Goal: Information Seeking & Learning: Find specific fact

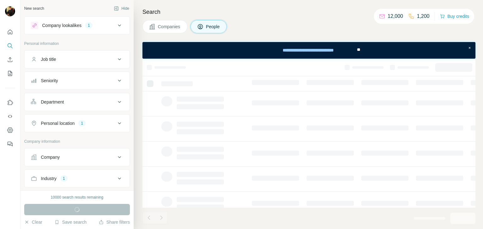
click at [116, 124] on icon at bounding box center [120, 124] width 8 height 8
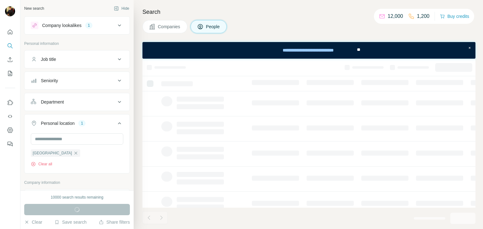
click at [116, 124] on icon at bounding box center [120, 124] width 8 height 8
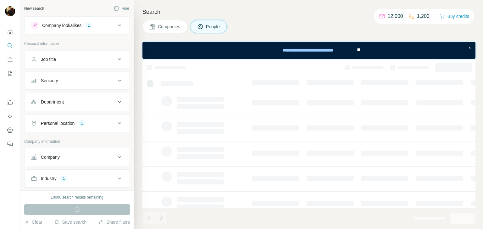
click at [81, 63] on button "Job title" at bounding box center [77, 59] width 105 height 15
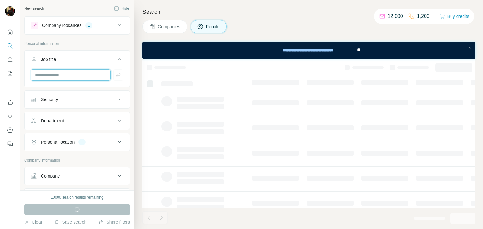
click at [67, 77] on input "text" at bounding box center [71, 74] width 80 height 11
type input "***"
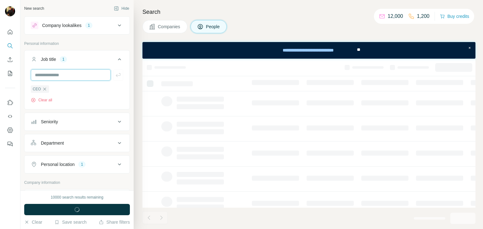
click at [67, 77] on input "text" at bounding box center [71, 74] width 80 height 11
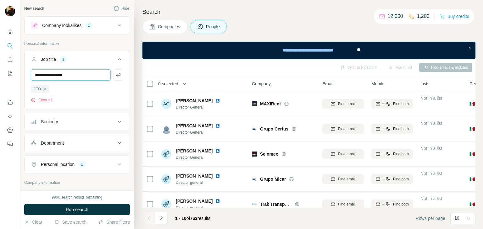
type input "**********"
type input "*******"
type input "**********"
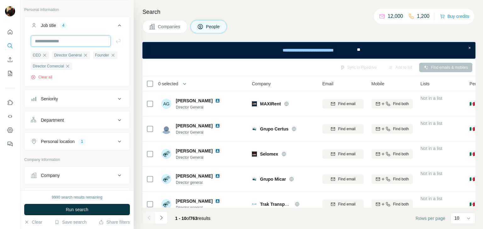
scroll to position [35, 0]
click at [76, 99] on div "Seniority" at bounding box center [73, 98] width 85 height 6
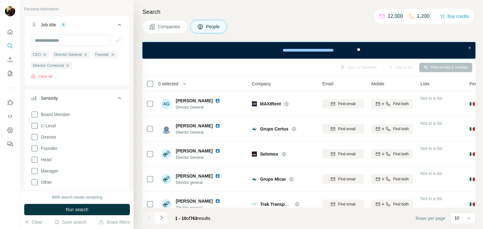
click at [76, 99] on div "Seniority" at bounding box center [73, 98] width 85 height 6
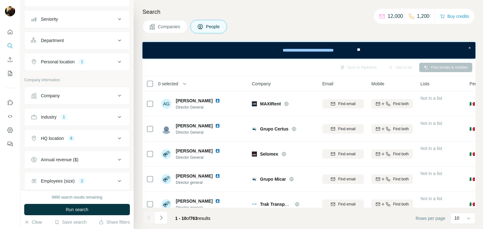
scroll to position [115, 0]
click at [71, 116] on div "Industry 1" at bounding box center [73, 116] width 85 height 6
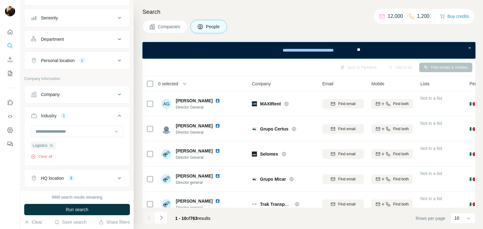
click at [71, 116] on div "Industry 1" at bounding box center [73, 116] width 85 height 6
click at [58, 132] on input at bounding box center [74, 131] width 78 height 7
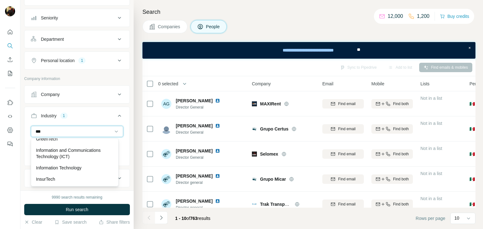
scroll to position [109, 0]
type input "***"
click at [71, 166] on p "Information Technology" at bounding box center [59, 167] width 46 height 6
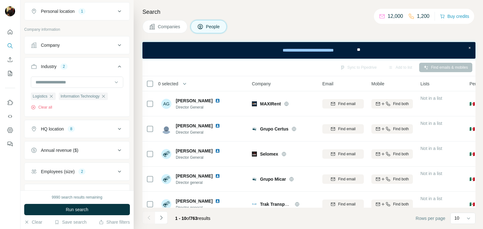
scroll to position [166, 0]
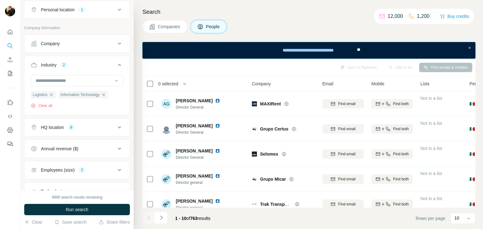
click at [92, 122] on button "HQ location 8" at bounding box center [77, 127] width 105 height 15
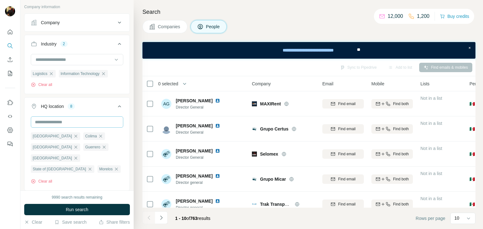
scroll to position [192, 0]
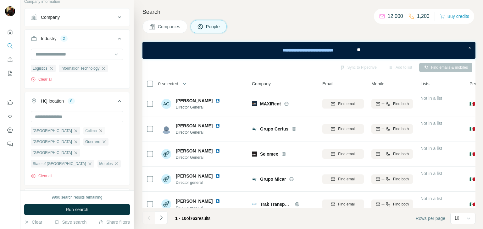
click at [98, 129] on icon "button" at bounding box center [100, 131] width 5 height 5
click at [78, 140] on icon "button" at bounding box center [75, 142] width 5 height 5
click at [102, 131] on icon "button" at bounding box center [104, 131] width 5 height 5
click at [114, 151] on icon "button" at bounding box center [116, 153] width 5 height 5
click at [116, 100] on icon at bounding box center [120, 101] width 8 height 8
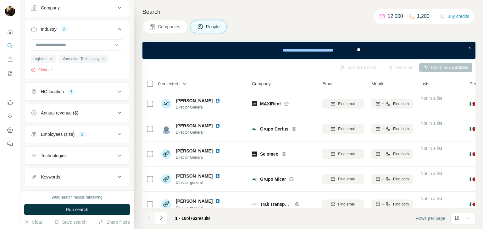
scroll to position [204, 0]
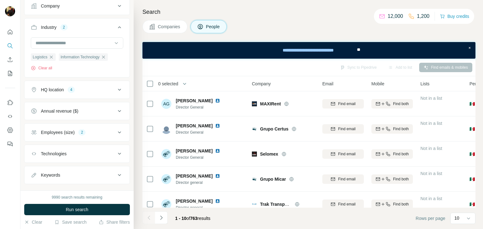
click at [92, 131] on div "Employees (size) 2" at bounding box center [73, 133] width 85 height 6
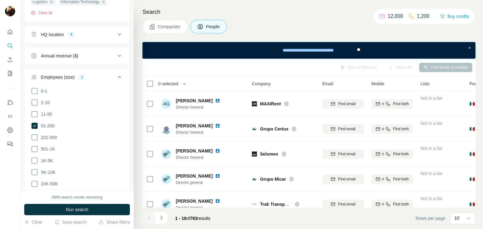
scroll to position [260, 0]
click at [116, 77] on icon at bounding box center [120, 77] width 8 height 8
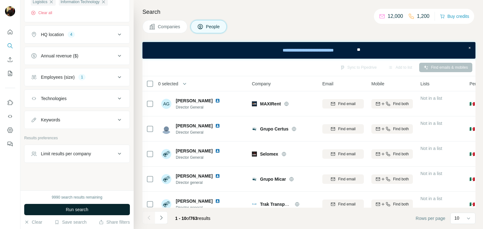
click at [63, 208] on button "Run search" at bounding box center [77, 209] width 106 height 11
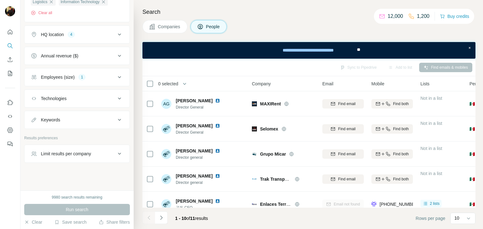
scroll to position [0, 0]
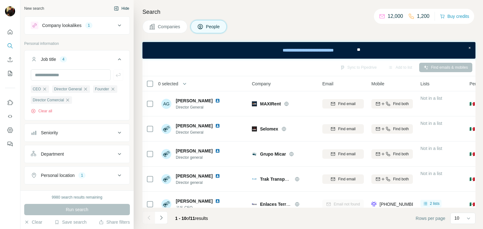
click at [118, 6] on button "Hide" at bounding box center [121, 8] width 24 height 9
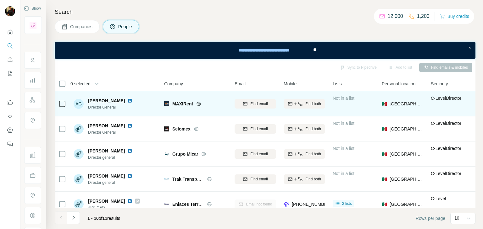
click at [128, 99] on img at bounding box center [129, 100] width 5 height 5
click at [199, 104] on icon at bounding box center [199, 104] width 4 height 0
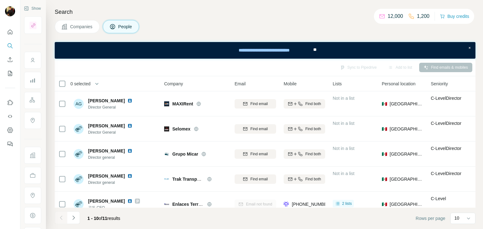
click at [82, 32] on button "Companies" at bounding box center [77, 26] width 45 height 13
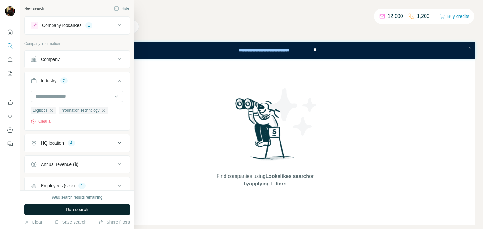
click at [71, 207] on span "Run search" at bounding box center [77, 210] width 23 height 6
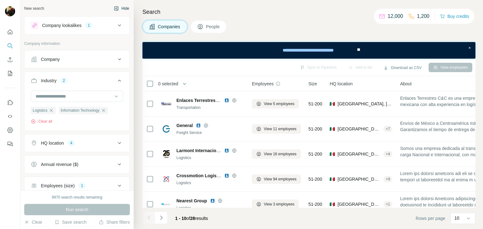
click at [114, 8] on icon "button" at bounding box center [116, 8] width 5 height 5
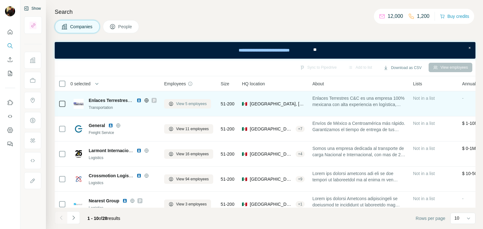
click at [177, 106] on span "View 5 employees" at bounding box center [191, 104] width 30 height 6
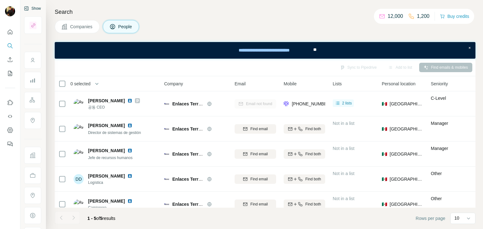
click at [81, 29] on span "Companies" at bounding box center [81, 27] width 23 height 6
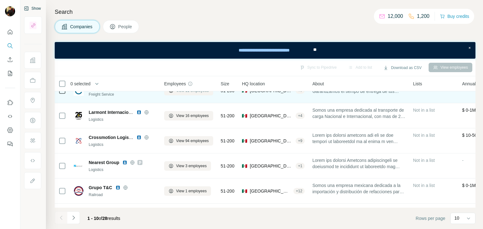
scroll to position [40, 0]
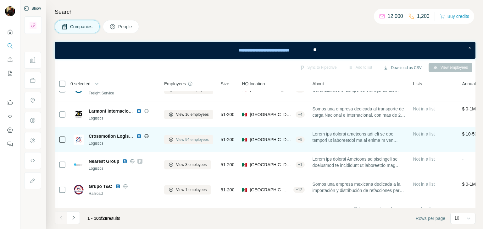
click at [179, 140] on span "View 94 employees" at bounding box center [192, 140] width 33 height 6
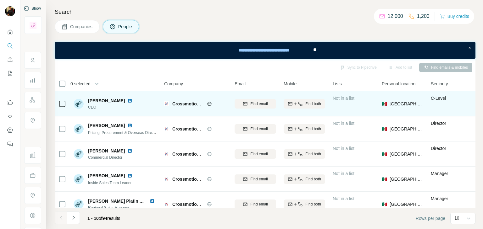
click at [127, 101] on img at bounding box center [129, 100] width 5 height 5
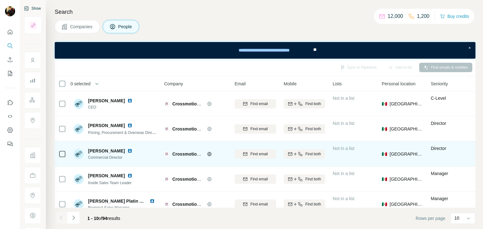
click at [127, 151] on img at bounding box center [129, 151] width 5 height 5
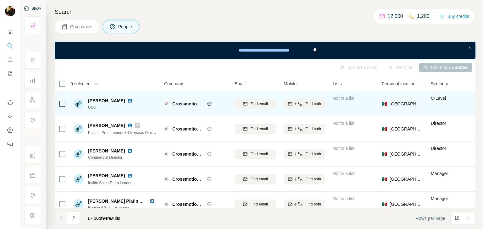
click at [208, 103] on icon at bounding box center [209, 104] width 5 height 5
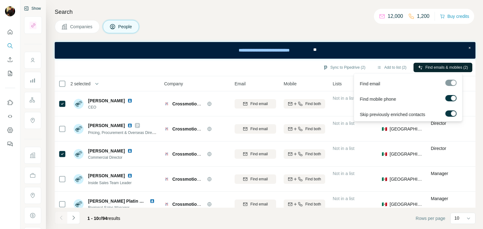
click at [434, 67] on span "Find emails & mobiles (2)" at bounding box center [446, 68] width 42 height 6
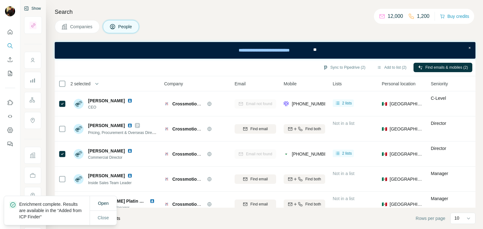
click at [76, 25] on span "Companies" at bounding box center [81, 27] width 23 height 6
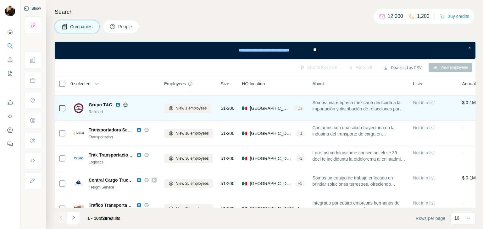
scroll to position [122, 0]
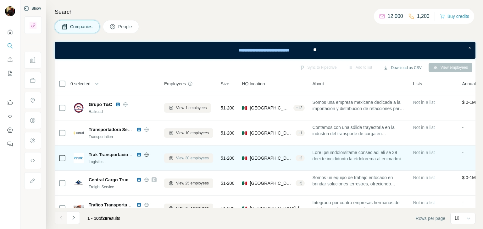
click at [182, 158] on span "View 30 employees" at bounding box center [192, 159] width 33 height 6
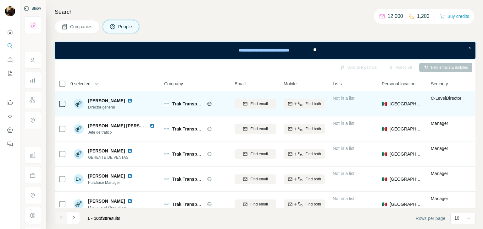
click at [127, 100] on img at bounding box center [129, 100] width 5 height 5
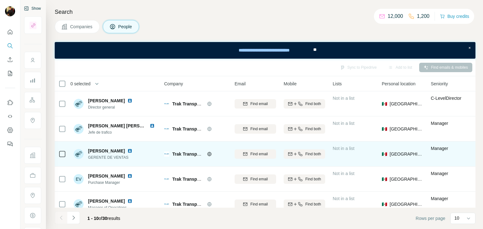
click at [127, 151] on img at bounding box center [129, 151] width 5 height 5
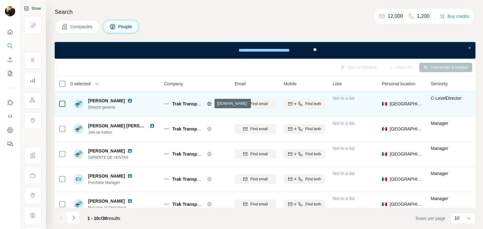
click at [209, 104] on icon at bounding box center [209, 104] width 5 height 5
click at [65, 104] on icon at bounding box center [62, 104] width 8 height 8
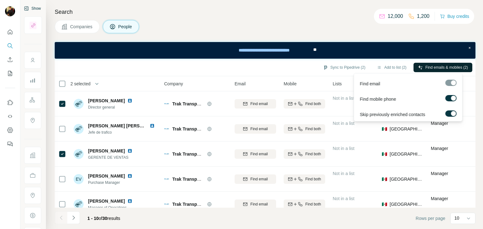
click at [435, 69] on span "Find emails & mobiles (2)" at bounding box center [446, 68] width 42 height 6
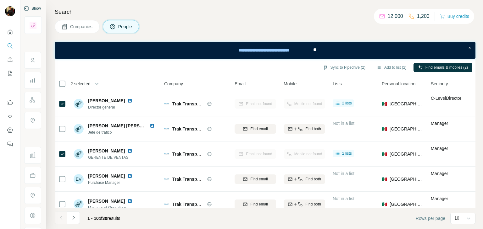
click at [76, 27] on span "Companies" at bounding box center [81, 27] width 23 height 6
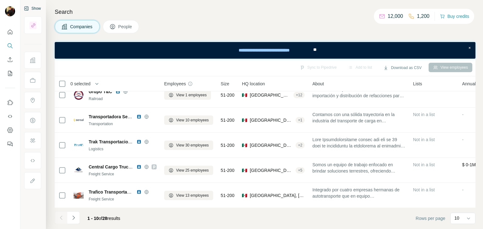
scroll to position [138, 0]
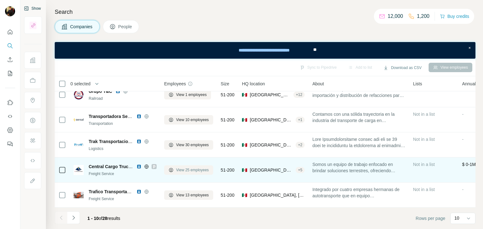
click at [174, 168] on button "View 25 employees" at bounding box center [188, 170] width 49 height 9
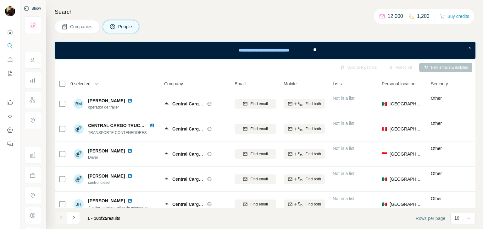
scroll to position [102, 0]
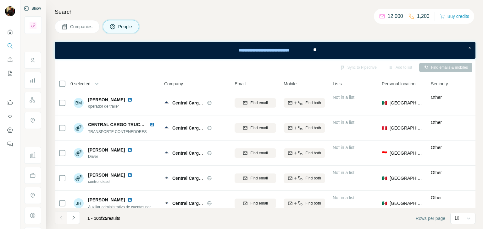
click at [77, 22] on button "Companies" at bounding box center [77, 26] width 45 height 13
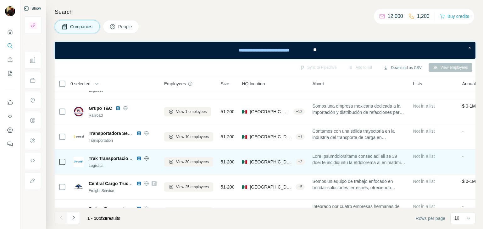
scroll to position [138, 0]
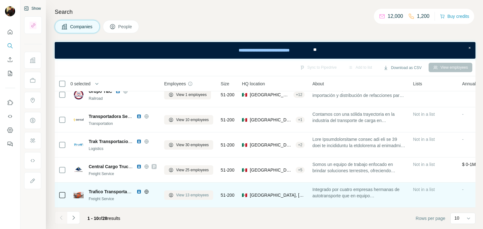
click at [184, 193] on span "View 13 employees" at bounding box center [192, 196] width 33 height 6
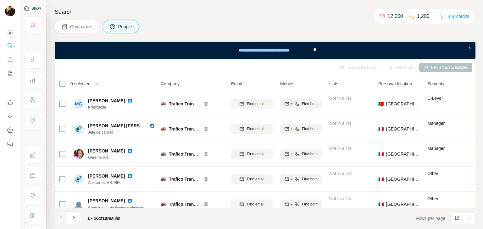
scroll to position [0, 8]
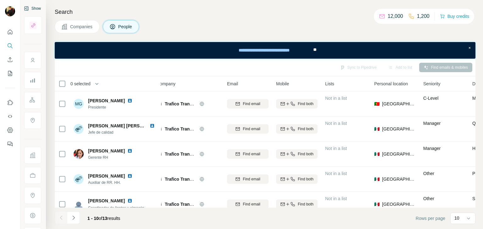
click at [80, 24] on span "Companies" at bounding box center [81, 27] width 23 height 6
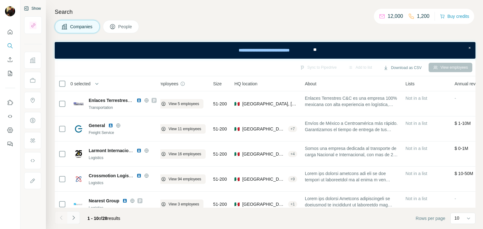
click at [74, 221] on icon "Navigate to next page" at bounding box center [73, 218] width 6 height 6
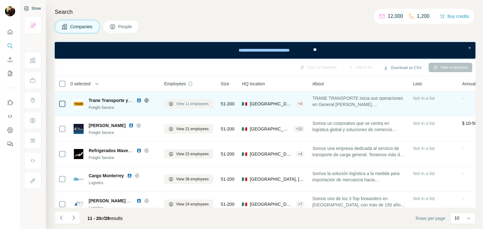
click at [180, 105] on span "View 11 employees" at bounding box center [192, 104] width 33 height 6
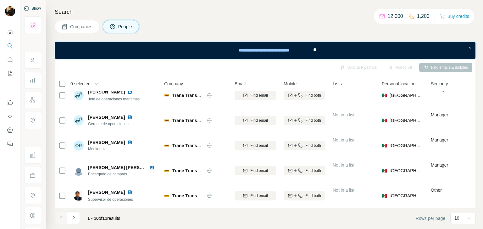
scroll to position [84, 0]
click at [84, 29] on span "Companies" at bounding box center [81, 27] width 23 height 6
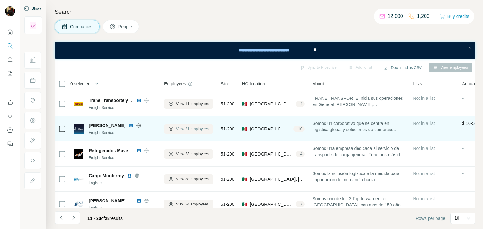
click at [182, 126] on span "View 21 employees" at bounding box center [192, 129] width 33 height 6
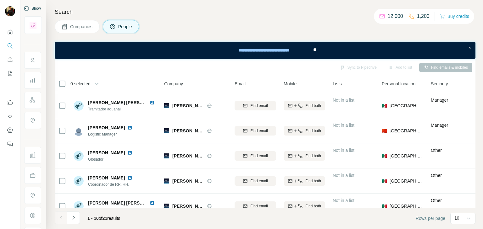
scroll to position [48, 0]
click at [75, 27] on span "Companies" at bounding box center [81, 27] width 23 height 6
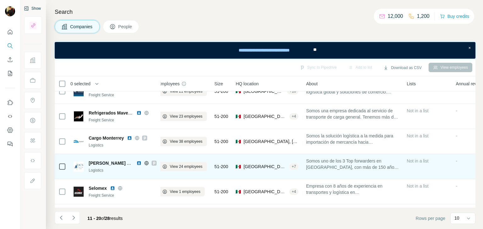
scroll to position [40, 6]
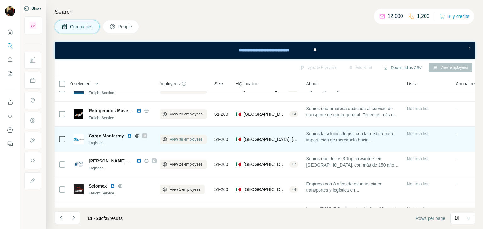
click at [170, 140] on span "View 38 employees" at bounding box center [186, 140] width 33 height 6
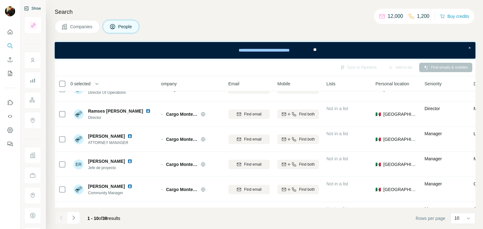
scroll to position [0, 6]
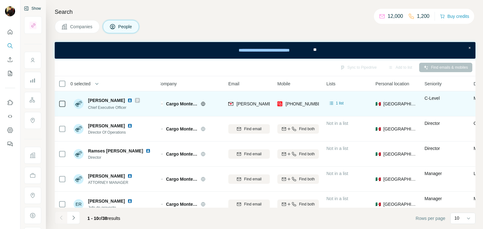
click at [201, 104] on icon at bounding box center [203, 104] width 5 height 5
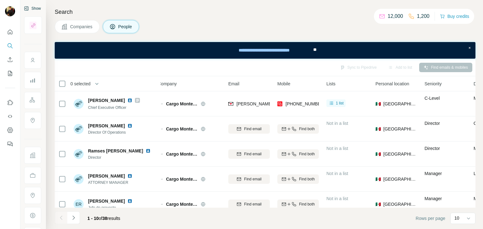
click at [79, 25] on span "Companies" at bounding box center [81, 27] width 23 height 6
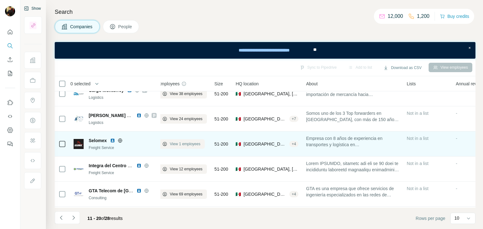
scroll to position [86, 6]
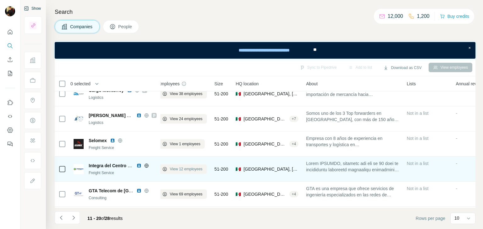
click at [176, 168] on span "View 12 employees" at bounding box center [186, 170] width 33 height 6
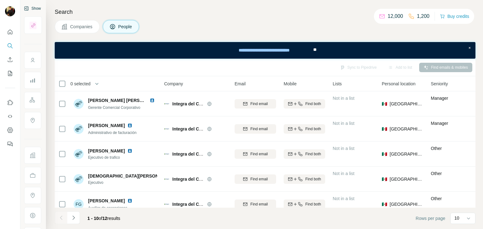
click at [78, 24] on span "Companies" at bounding box center [81, 27] width 23 height 6
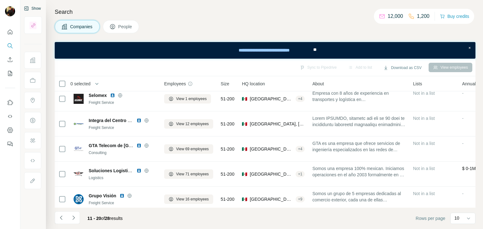
scroll to position [133, 0]
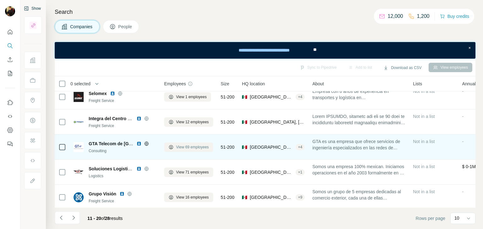
click at [199, 148] on span "View 69 employees" at bounding box center [192, 148] width 33 height 6
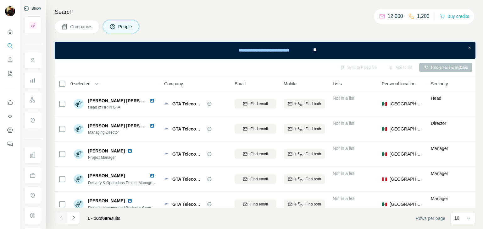
click at [69, 24] on button "Companies" at bounding box center [77, 26] width 45 height 13
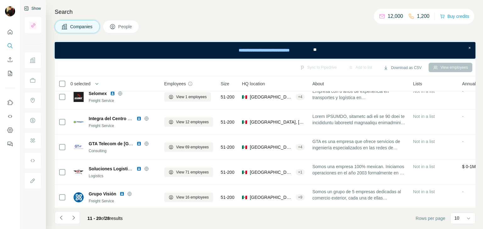
scroll to position [138, 0]
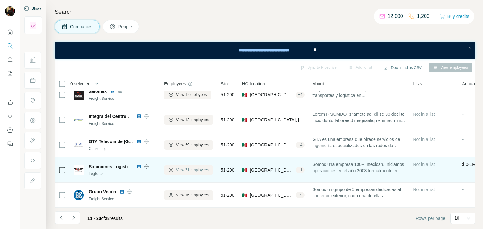
click at [187, 171] on button "View 71 employees" at bounding box center [188, 170] width 49 height 9
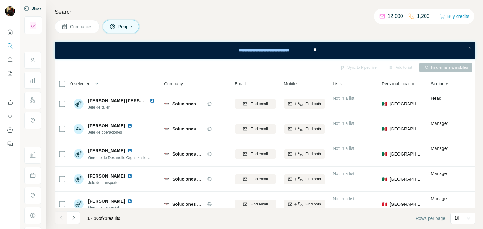
click at [87, 30] on button "Companies" at bounding box center [77, 26] width 45 height 13
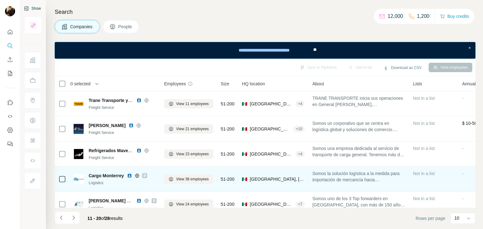
scroll to position [138, 0]
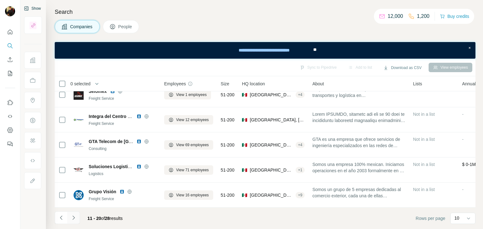
click at [72, 219] on icon "Navigate to next page" at bounding box center [73, 218] width 6 height 6
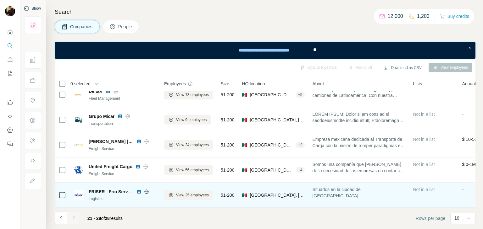
scroll to position [0, 0]
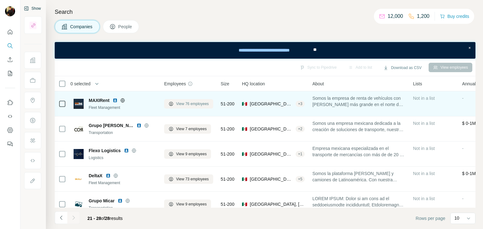
click at [185, 101] on button "View 76 employees" at bounding box center [188, 103] width 49 height 9
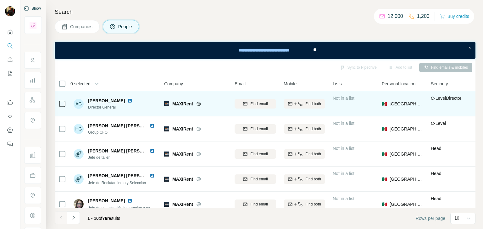
click at [127, 99] on img at bounding box center [129, 100] width 5 height 5
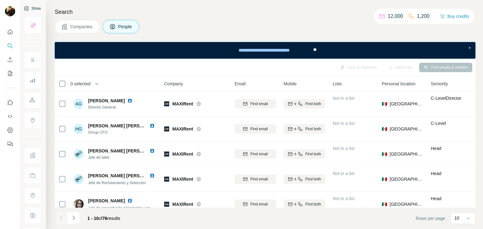
click at [86, 25] on span "Companies" at bounding box center [81, 27] width 23 height 6
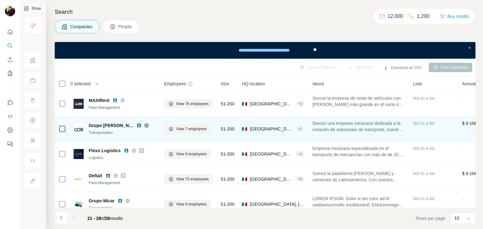
click at [130, 128] on div "Grupo Cordero" at bounding box center [123, 126] width 68 height 6
click at [179, 127] on span "View 7 employees" at bounding box center [191, 129] width 30 height 6
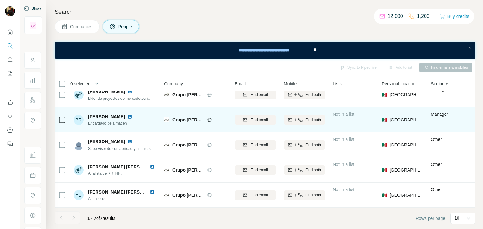
scroll to position [63, 0]
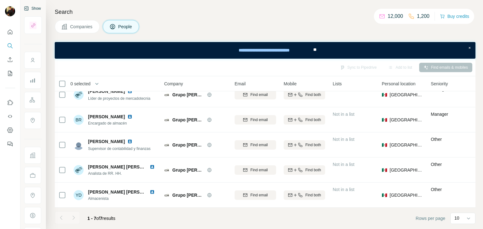
click at [73, 30] on button "Companies" at bounding box center [77, 26] width 45 height 13
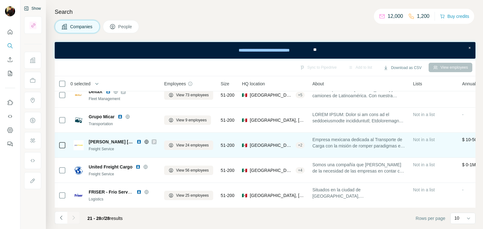
scroll to position [88, 0]
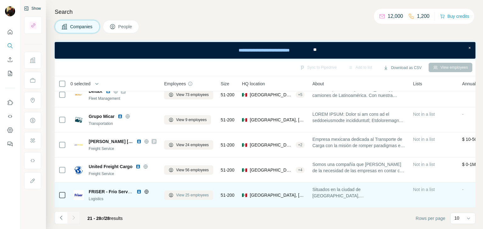
click at [184, 196] on button "View 25 employees" at bounding box center [188, 195] width 49 height 9
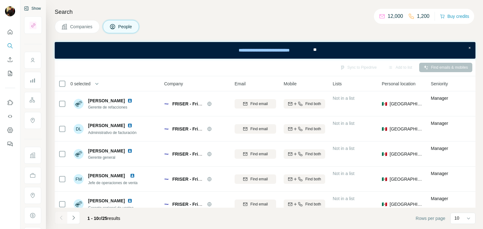
click at [80, 36] on div "Search Companies People Sync to Pipedrive Add to list Find emails & mobiles 0 s…" at bounding box center [264, 114] width 437 height 229
click at [69, 22] on button "Companies" at bounding box center [77, 26] width 45 height 13
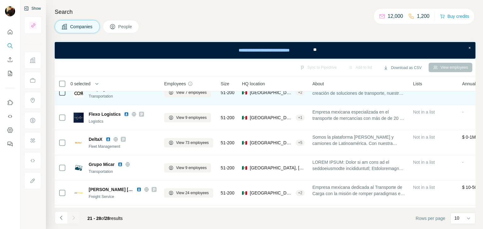
scroll to position [88, 0]
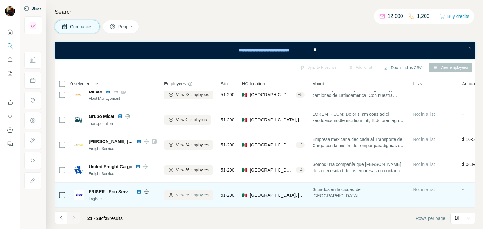
click at [180, 191] on button "View 25 employees" at bounding box center [188, 195] width 49 height 9
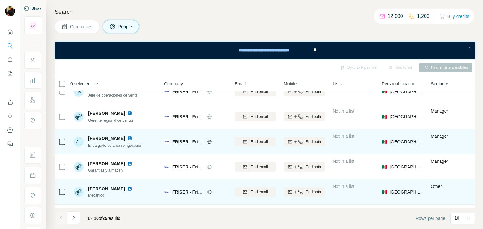
scroll to position [0, 5]
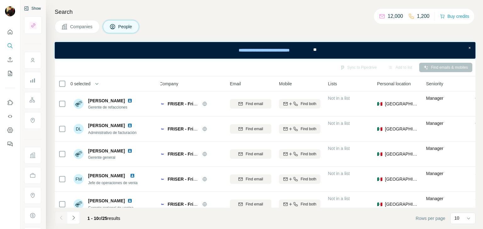
click at [80, 27] on span "Companies" at bounding box center [81, 27] width 23 height 6
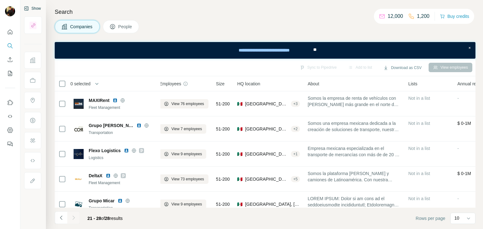
scroll to position [88, 5]
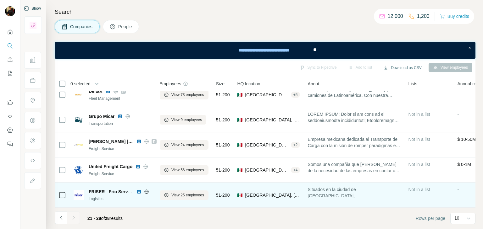
click at [75, 219] on div at bounding box center [73, 218] width 13 height 13
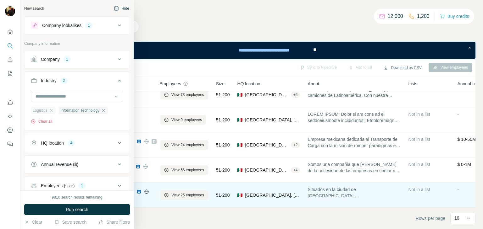
click at [52, 114] on div "Logistics" at bounding box center [43, 111] width 25 height 8
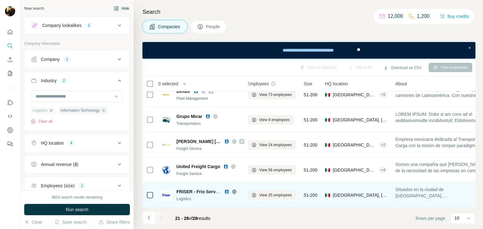
click at [52, 113] on icon "button" at bounding box center [51, 110] width 5 height 5
click at [78, 111] on icon "button" at bounding box center [75, 110] width 5 height 5
click at [62, 92] on div at bounding box center [74, 96] width 78 height 11
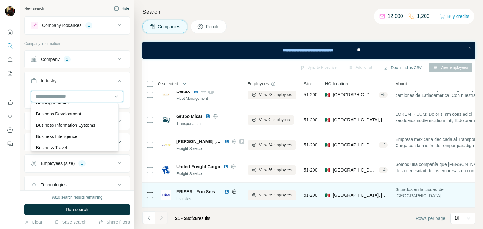
scroll to position [744, 0]
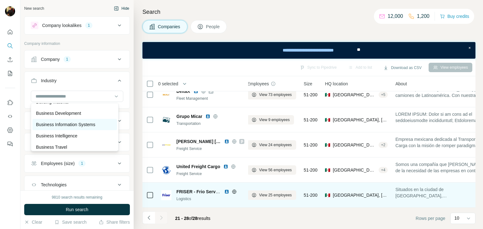
click at [79, 128] on p "Business Information Systems" at bounding box center [65, 125] width 59 height 6
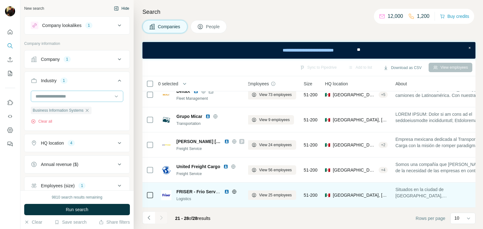
click at [62, 98] on input at bounding box center [74, 96] width 78 height 7
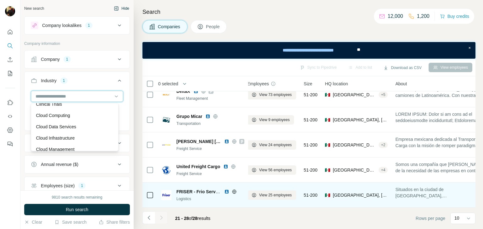
scroll to position [991, 0]
click at [69, 130] on p "Cloud Data Services" at bounding box center [56, 127] width 40 height 6
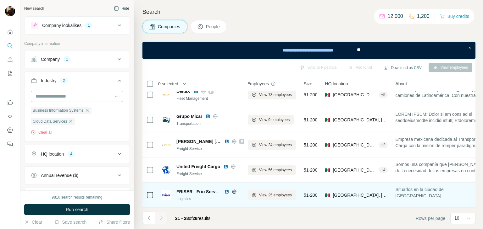
click at [72, 97] on input at bounding box center [74, 96] width 78 height 7
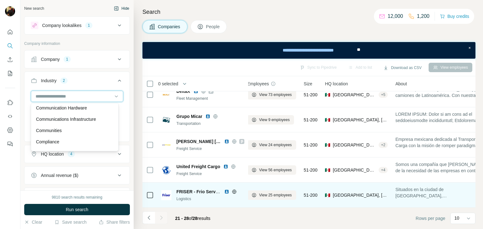
scroll to position [1165, 0]
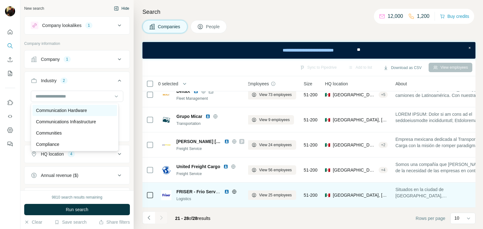
click at [70, 114] on p "Communication Hardware" at bounding box center [61, 111] width 51 height 6
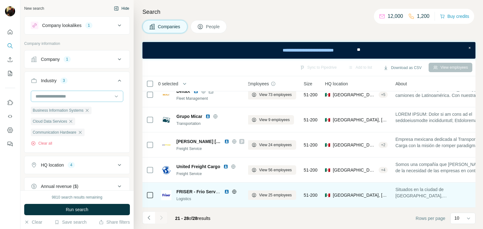
click at [83, 97] on input at bounding box center [74, 96] width 78 height 7
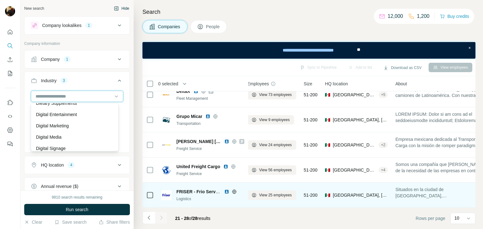
scroll to position [1840, 0]
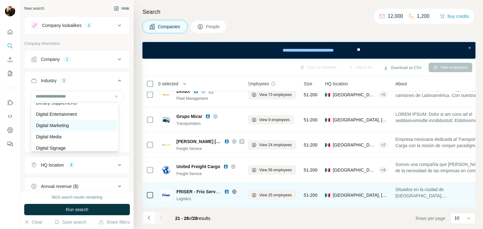
click at [74, 129] on div "Digital Marketing" at bounding box center [74, 126] width 77 height 6
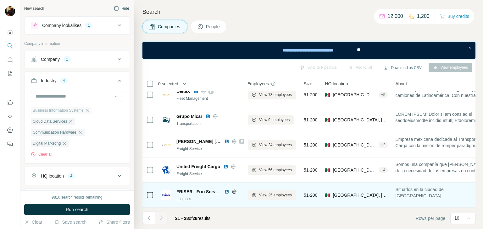
click at [118, 80] on icon at bounding box center [119, 81] width 3 height 2
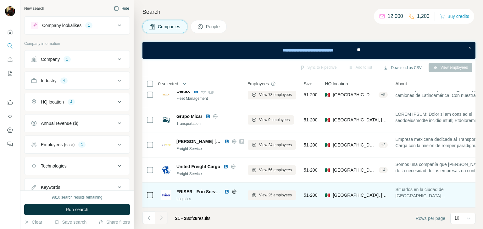
click at [89, 143] on div "Employees (size) 1" at bounding box center [73, 145] width 85 height 6
click at [48, 180] on span "11-50" at bounding box center [45, 182] width 14 height 6
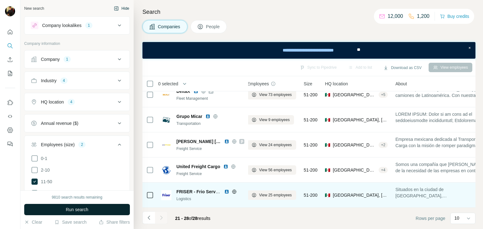
click at [64, 209] on button "Run search" at bounding box center [77, 209] width 106 height 11
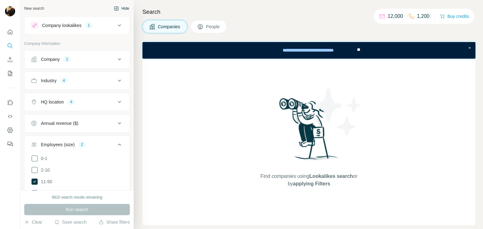
click at [111, 143] on div "Employees (size) 2" at bounding box center [73, 145] width 85 height 6
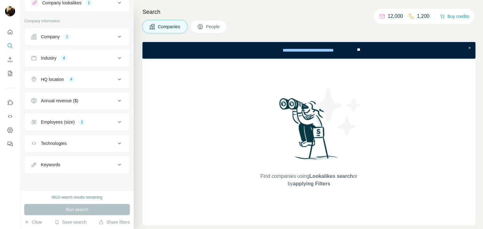
scroll to position [8, 0]
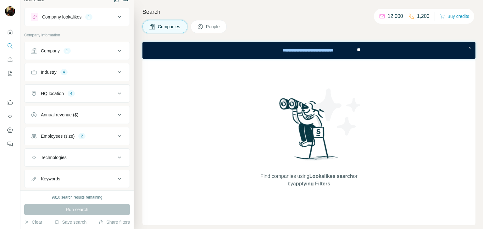
click at [73, 87] on button "HQ location 4" at bounding box center [77, 93] width 105 height 15
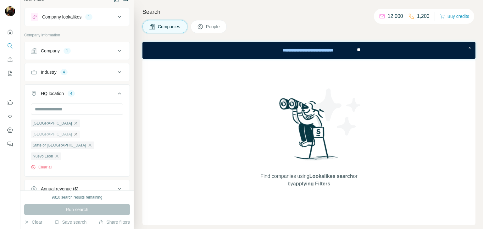
click at [78, 132] on icon "button" at bounding box center [75, 134] width 5 height 5
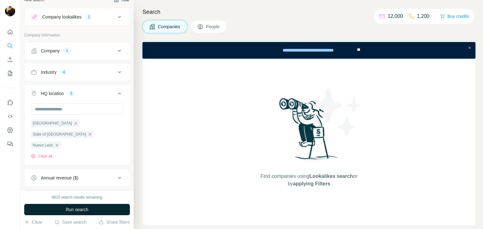
click at [80, 212] on span "Run search" at bounding box center [77, 210] width 23 height 6
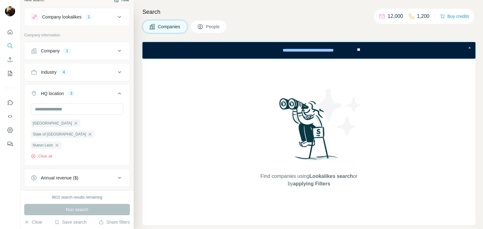
click at [81, 49] on div "Company 1" at bounding box center [73, 51] width 85 height 6
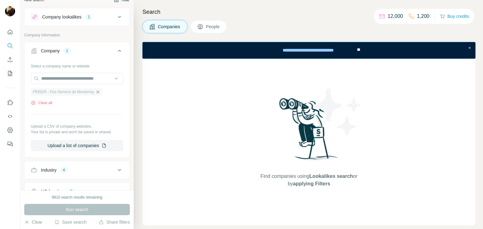
click at [98, 91] on icon "button" at bounding box center [97, 92] width 5 height 5
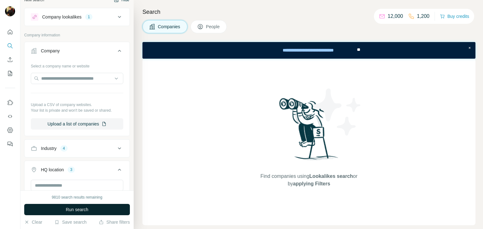
click at [53, 209] on button "Run search" at bounding box center [77, 209] width 106 height 11
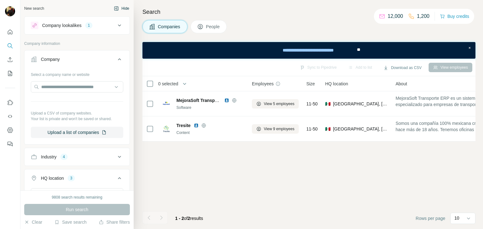
click at [117, 58] on icon at bounding box center [120, 60] width 8 height 8
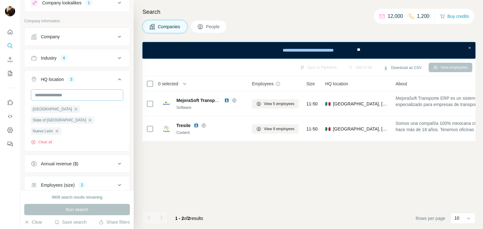
scroll to position [23, 0]
click at [57, 128] on icon "button" at bounding box center [56, 130] width 5 height 5
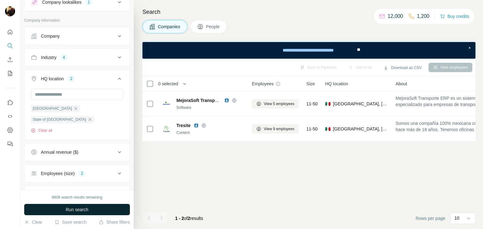
click at [58, 209] on button "Run search" at bounding box center [77, 209] width 106 height 11
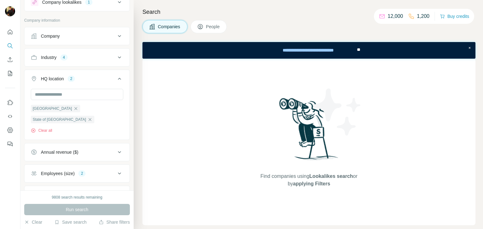
click at [54, 38] on div "Company" at bounding box center [50, 36] width 19 height 6
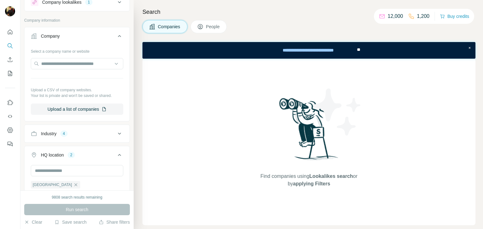
click at [54, 38] on div "Company" at bounding box center [50, 36] width 19 height 6
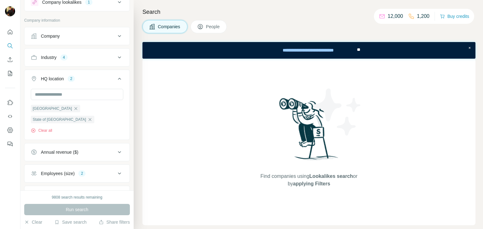
click at [53, 52] on button "Industry 4" at bounding box center [77, 57] width 105 height 15
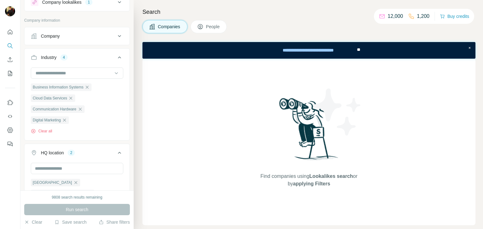
click at [53, 52] on button "Industry 4" at bounding box center [77, 59] width 105 height 18
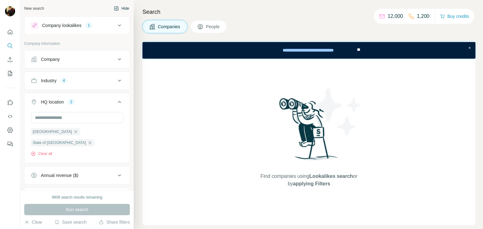
click at [70, 25] on div "Company lookalikes" at bounding box center [61, 25] width 39 height 6
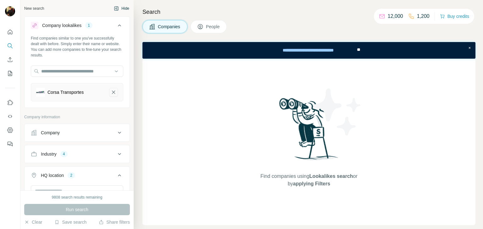
click at [111, 91] on icon "Corsa Transportes-remove-button" at bounding box center [114, 92] width 6 height 6
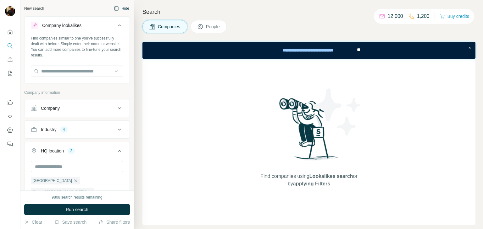
click at [116, 29] on icon at bounding box center [120, 26] width 8 height 8
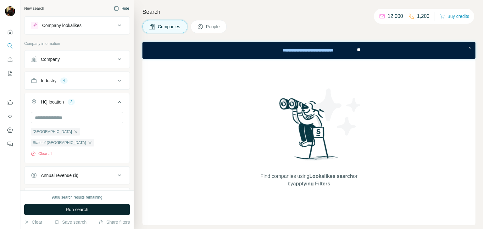
click at [67, 208] on span "Run search" at bounding box center [77, 210] width 23 height 6
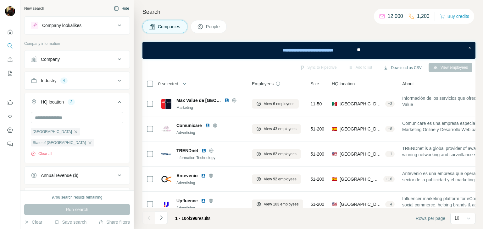
click at [118, 6] on button "Hide" at bounding box center [121, 8] width 24 height 9
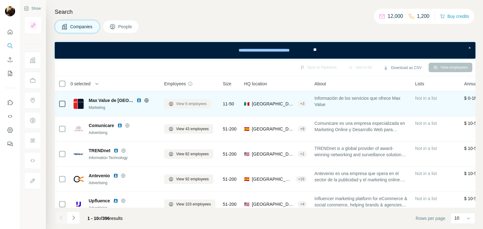
click at [184, 104] on span "View 6 employees" at bounding box center [191, 104] width 30 height 6
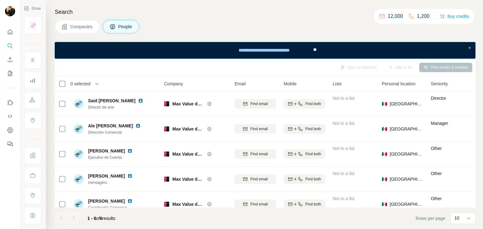
click at [81, 27] on span "Companies" at bounding box center [81, 27] width 23 height 6
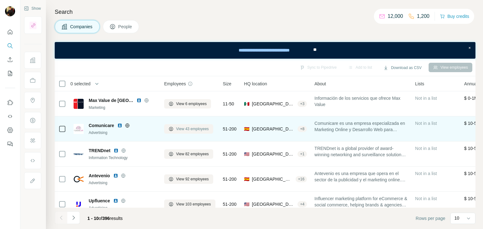
click at [187, 131] on span "View 43 employees" at bounding box center [192, 129] width 33 height 6
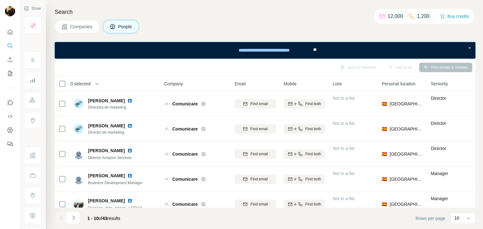
drag, startPoint x: 79, startPoint y: 24, endPoint x: 37, endPoint y: 15, distance: 42.7
click at [79, 24] on span "Companies" at bounding box center [81, 27] width 23 height 6
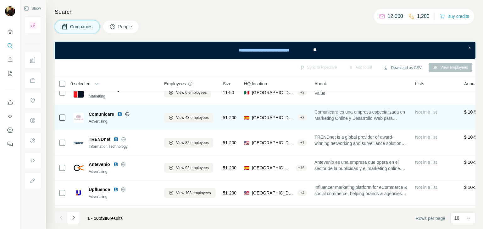
scroll to position [13, 0]
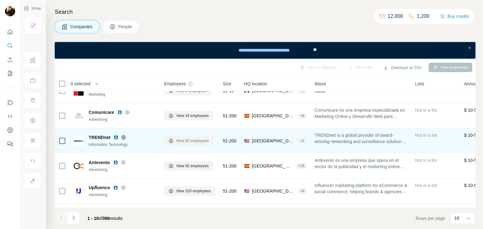
click at [180, 144] on button "View 82 employees" at bounding box center [188, 140] width 49 height 9
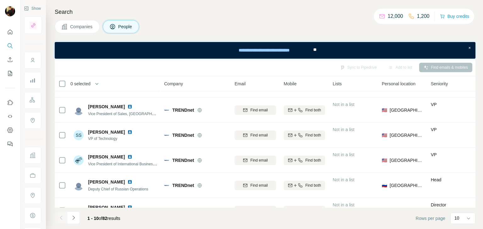
scroll to position [20, 0]
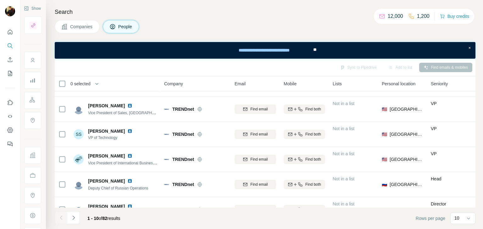
click at [80, 32] on button "Companies" at bounding box center [77, 26] width 45 height 13
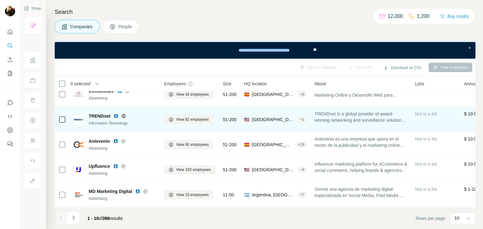
scroll to position [35, 0]
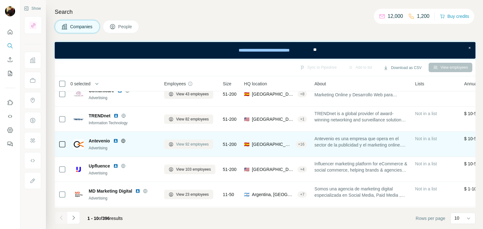
click at [175, 145] on button "View 92 employees" at bounding box center [188, 144] width 49 height 9
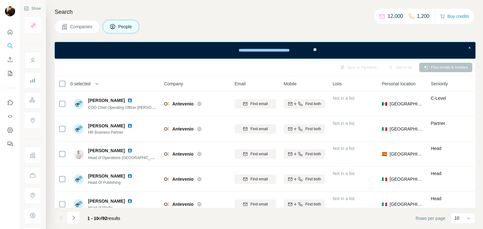
click at [84, 26] on span "Companies" at bounding box center [81, 27] width 23 height 6
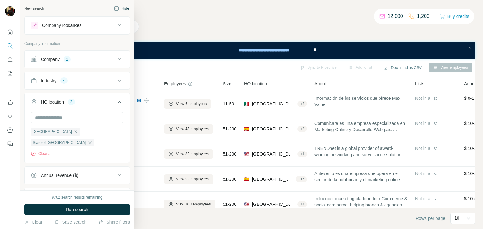
click at [115, 8] on button "Hide" at bounding box center [121, 8] width 24 height 9
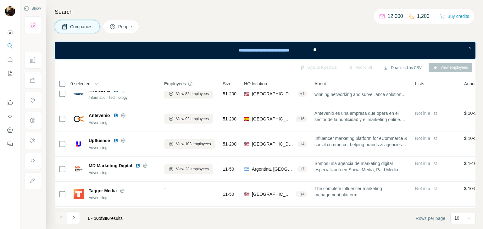
scroll to position [61, 0]
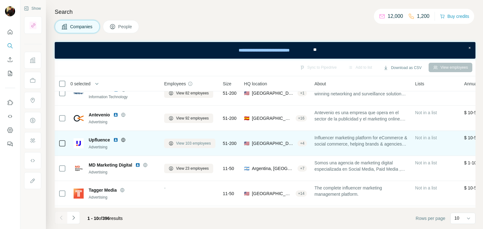
click at [206, 145] on span "View 103 employees" at bounding box center [193, 144] width 35 height 6
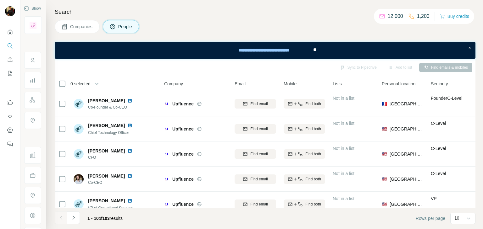
click at [79, 30] on span "Companies" at bounding box center [81, 27] width 23 height 6
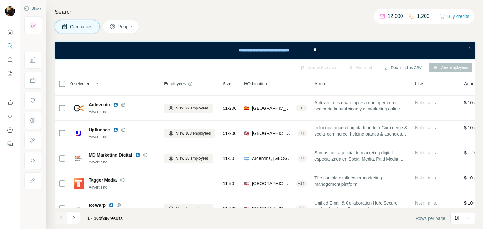
scroll to position [74, 0]
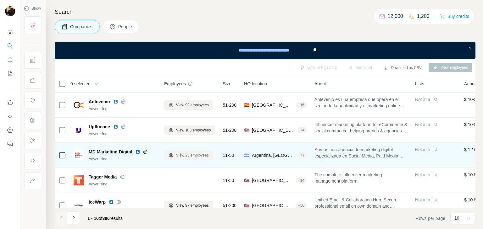
click at [176, 153] on span "View 23 employees" at bounding box center [192, 156] width 33 height 6
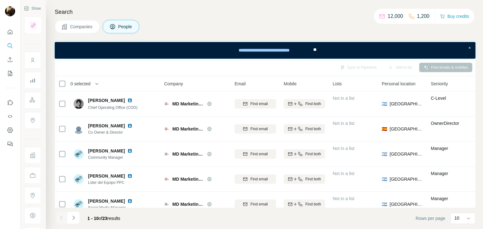
click at [83, 25] on span "Companies" at bounding box center [81, 27] width 23 height 6
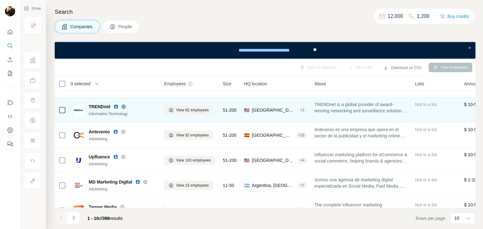
scroll to position [57, 0]
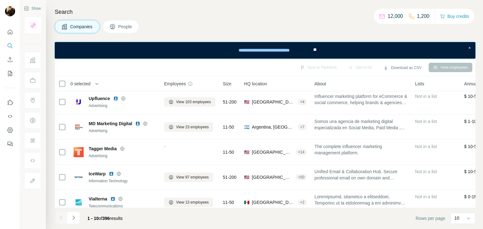
scroll to position [107, 0]
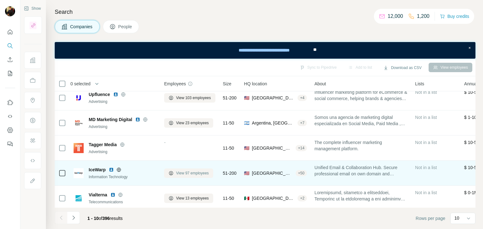
click at [179, 176] on button "View 97 employees" at bounding box center [188, 173] width 49 height 9
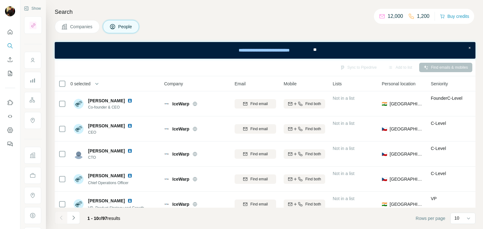
drag, startPoint x: 80, startPoint y: 23, endPoint x: 59, endPoint y: 15, distance: 22.1
click at [80, 23] on button "Companies" at bounding box center [77, 26] width 45 height 13
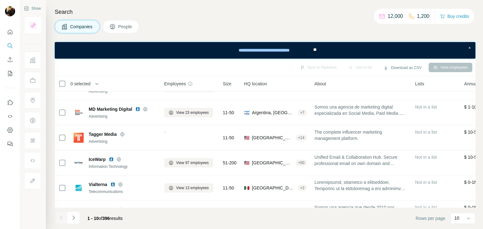
scroll to position [138, 0]
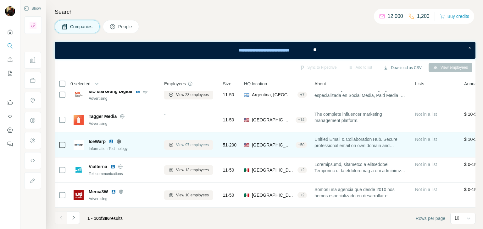
click at [179, 142] on span "View 97 employees" at bounding box center [192, 145] width 33 height 6
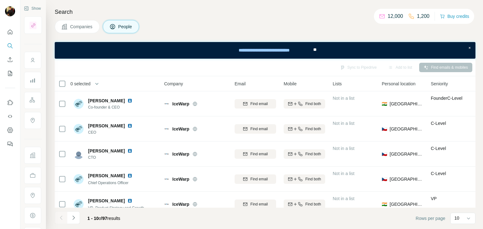
click at [86, 24] on span "Companies" at bounding box center [81, 27] width 23 height 6
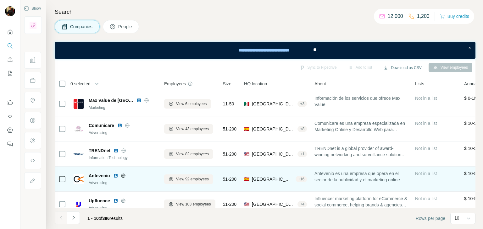
scroll to position [138, 0]
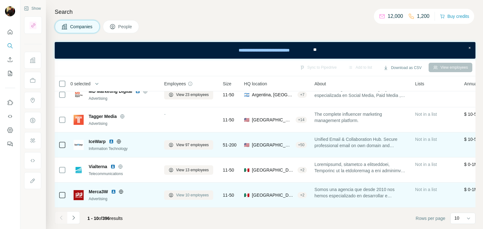
click at [170, 195] on button "View 10 employees" at bounding box center [188, 195] width 49 height 9
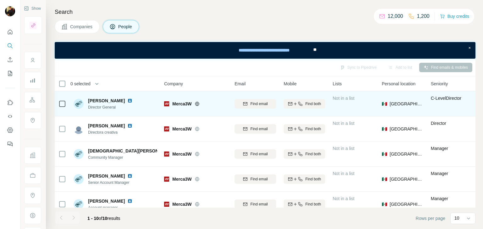
click at [194, 105] on div "Merca3W" at bounding box center [199, 104] width 55 height 6
click at [199, 104] on icon at bounding box center [197, 104] width 5 height 5
click at [132, 102] on img at bounding box center [129, 100] width 5 height 5
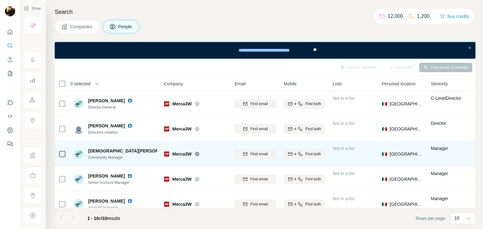
scroll to position [7, 0]
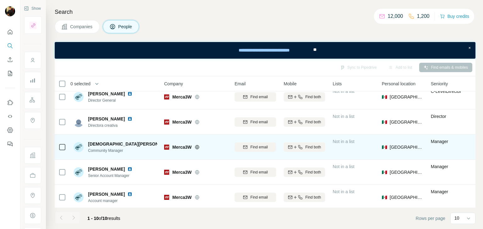
click at [178, 144] on img at bounding box center [179, 144] width 3 height 5
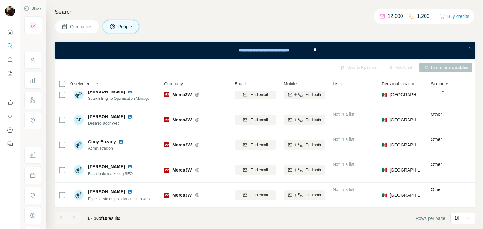
scroll to position [0, 0]
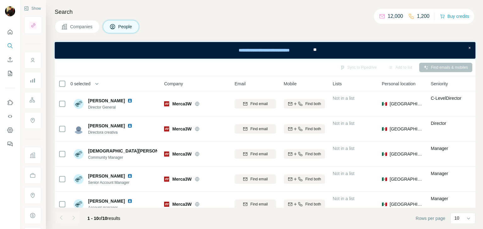
click at [77, 30] on span "Companies" at bounding box center [81, 27] width 23 height 6
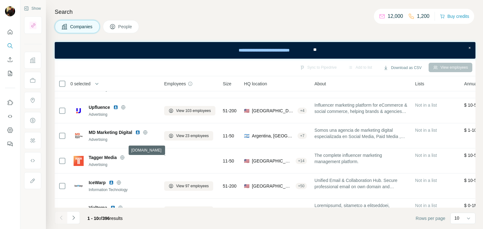
scroll to position [138, 0]
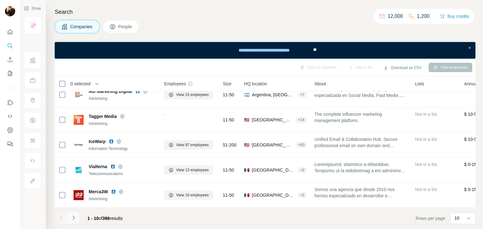
click at [70, 219] on icon "Navigate to next page" at bounding box center [73, 218] width 6 height 6
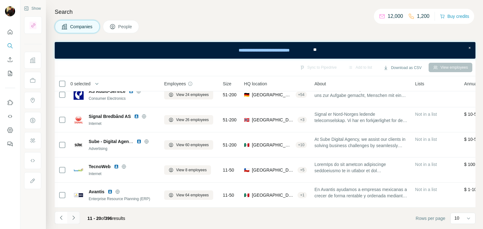
scroll to position [0, 0]
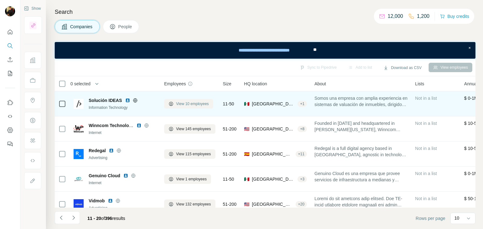
click at [197, 107] on button "View 10 employees" at bounding box center [188, 103] width 49 height 9
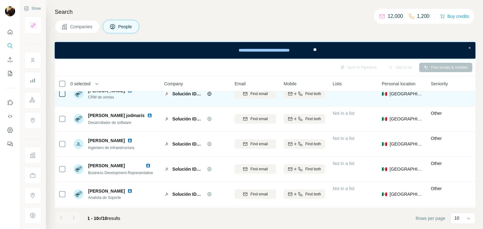
scroll to position [62, 0]
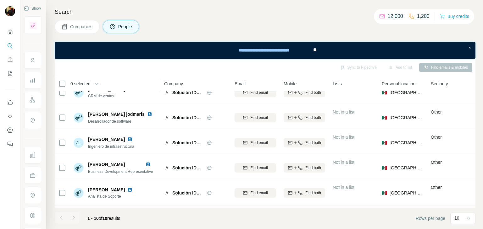
click at [86, 27] on span "Companies" at bounding box center [81, 27] width 23 height 6
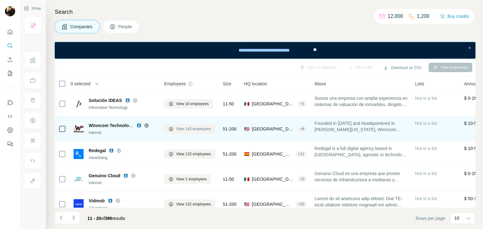
click at [194, 127] on span "View 145 employees" at bounding box center [193, 129] width 35 height 6
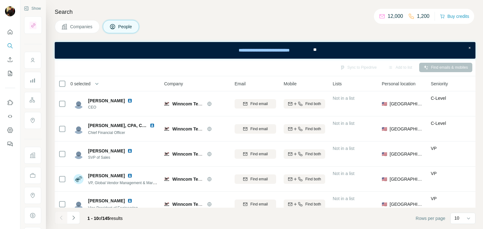
click at [70, 25] on span "Companies" at bounding box center [81, 27] width 23 height 6
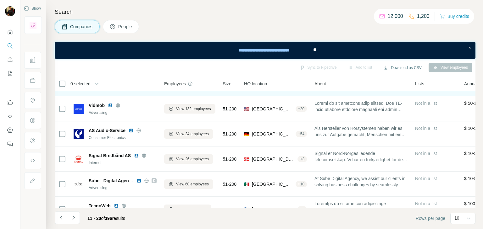
scroll to position [96, 0]
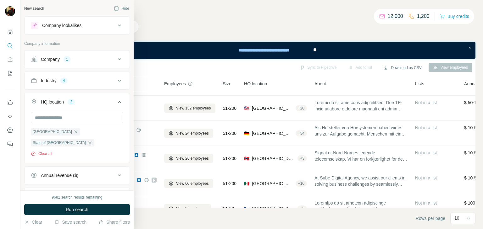
click at [46, 151] on button "Clear all" at bounding box center [41, 154] width 21 height 6
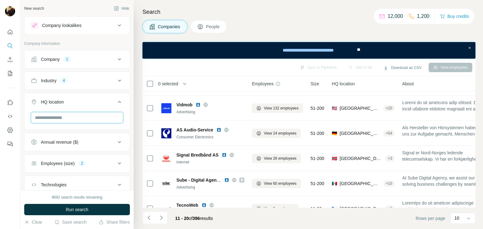
click at [57, 119] on input "text" at bounding box center [77, 117] width 92 height 11
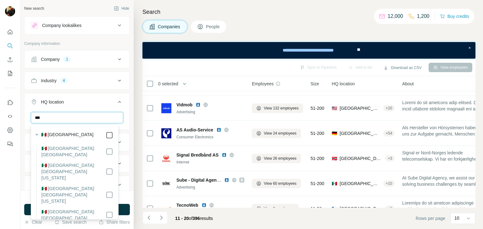
type input "***"
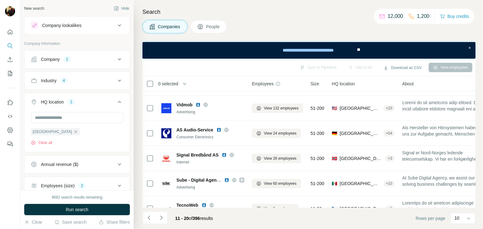
click at [97, 97] on button "HQ location 1" at bounding box center [77, 104] width 105 height 18
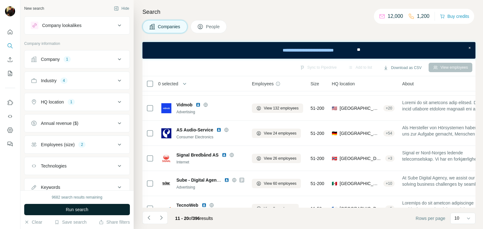
click at [56, 208] on button "Run search" at bounding box center [77, 209] width 106 height 11
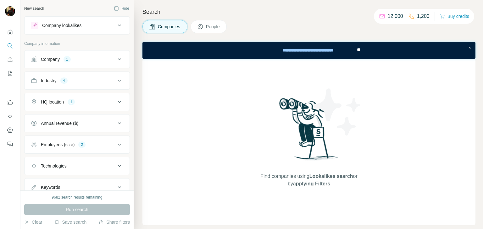
click at [70, 59] on div "1" at bounding box center [66, 60] width 7 height 6
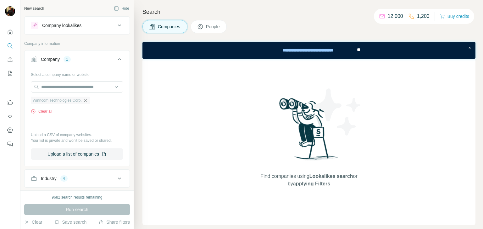
click at [88, 100] on icon "button" at bounding box center [85, 100] width 5 height 5
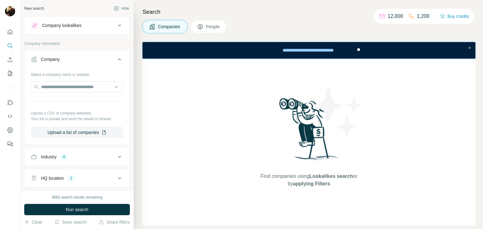
click at [72, 218] on div "9682 search results remaining Run search Clear Save search Share filters" at bounding box center [76, 210] width 113 height 39
click at [69, 215] on button "Run search" at bounding box center [77, 209] width 106 height 11
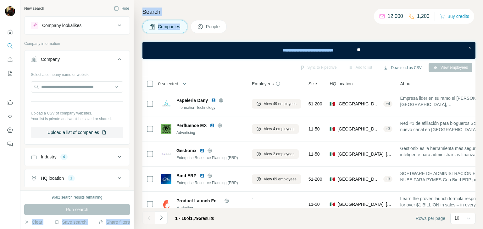
drag, startPoint x: 69, startPoint y: 215, endPoint x: 145, endPoint y: 18, distance: 211.0
click at [145, 18] on div "New search Hide Company lookalikes Company information Company Select a company…" at bounding box center [251, 114] width 462 height 229
click at [118, 9] on button "Hide" at bounding box center [121, 8] width 24 height 9
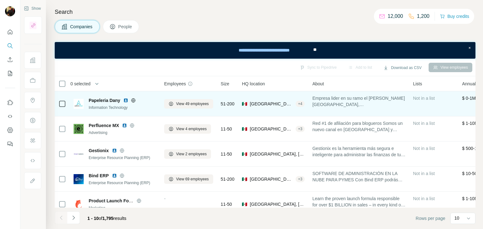
click at [133, 98] on icon at bounding box center [134, 100] width 2 height 4
click at [192, 100] on button "View 49 employees" at bounding box center [188, 103] width 49 height 9
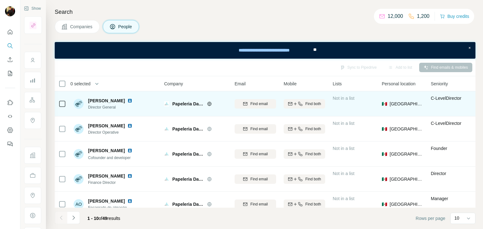
click at [132, 101] on img at bounding box center [129, 100] width 5 height 5
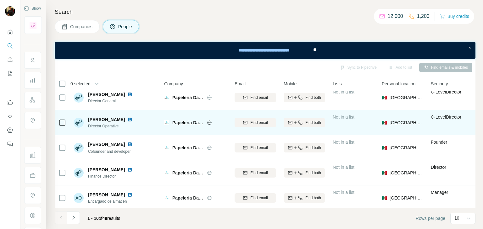
scroll to position [7, 0]
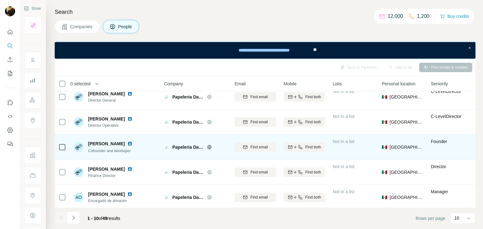
click at [132, 142] on img at bounding box center [129, 143] width 5 height 5
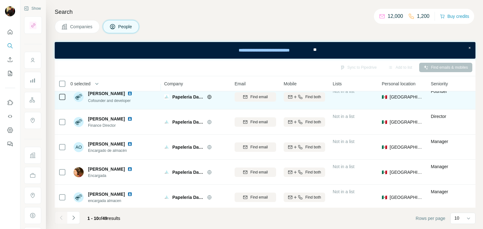
scroll to position [0, 0]
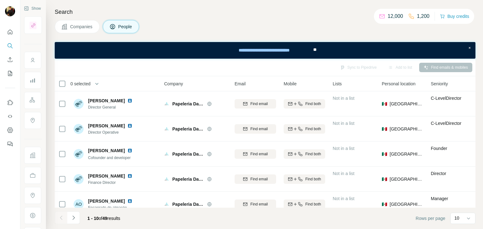
click at [80, 25] on span "Companies" at bounding box center [81, 27] width 23 height 6
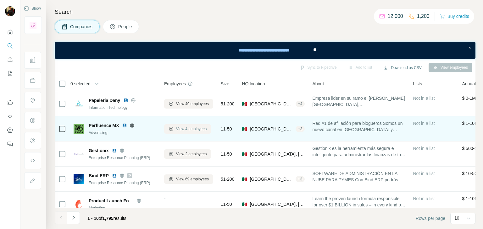
click at [180, 130] on span "View 4 employees" at bounding box center [191, 129] width 30 height 6
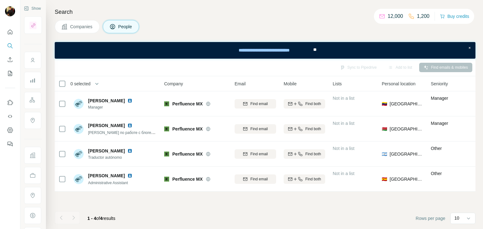
click at [82, 27] on span "Companies" at bounding box center [81, 27] width 23 height 6
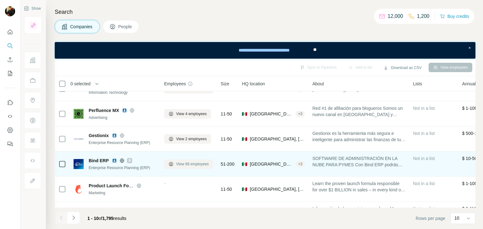
scroll to position [29, 0]
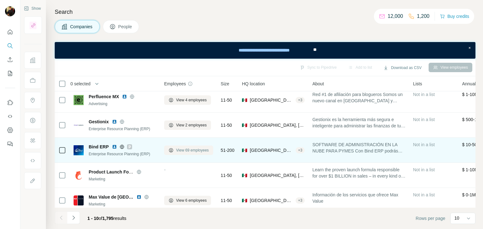
click at [180, 151] on span "View 69 employees" at bounding box center [192, 151] width 33 height 6
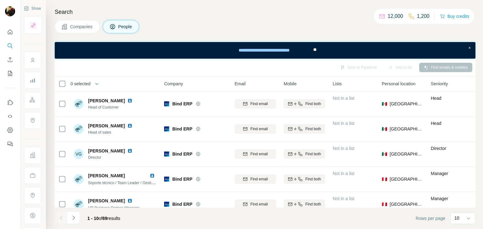
click at [82, 29] on span "Companies" at bounding box center [81, 27] width 23 height 6
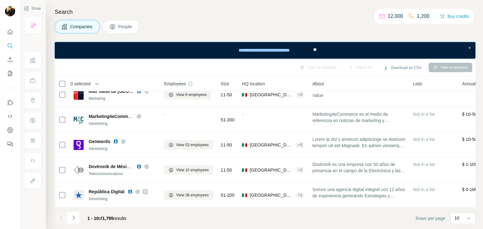
scroll to position [138, 0]
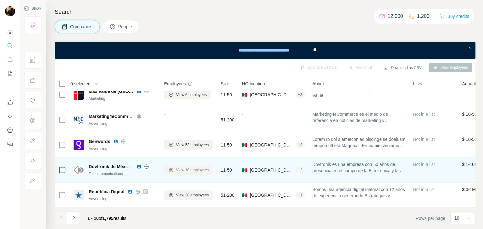
click at [184, 169] on span "View 10 employees" at bounding box center [192, 171] width 33 height 6
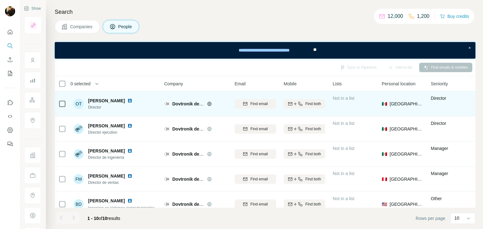
click at [127, 101] on img at bounding box center [129, 100] width 5 height 5
click at [206, 103] on div "Dovtronik de México S.A. de C.V." at bounding box center [199, 104] width 55 height 6
click at [211, 103] on icon at bounding box center [209, 104] width 4 height 4
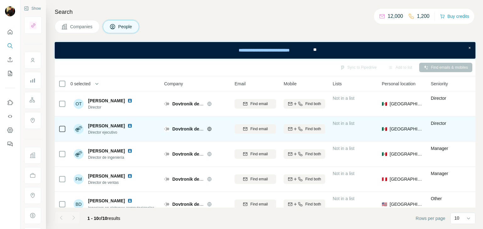
click at [127, 124] on img at bounding box center [129, 126] width 5 height 5
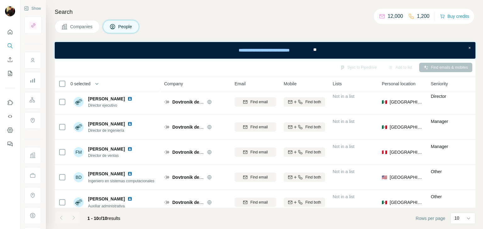
scroll to position [27, 0]
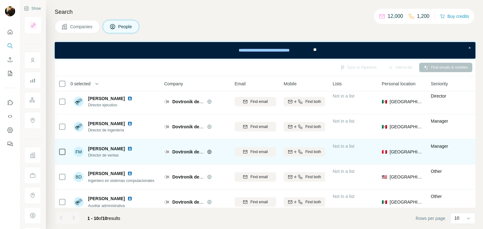
click at [132, 147] on img at bounding box center [129, 148] width 5 height 5
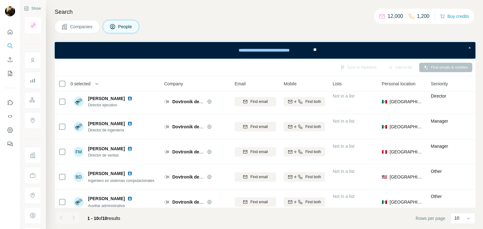
click at [86, 28] on span "Companies" at bounding box center [81, 27] width 23 height 6
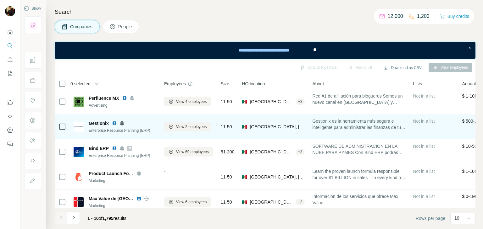
scroll to position [0, 0]
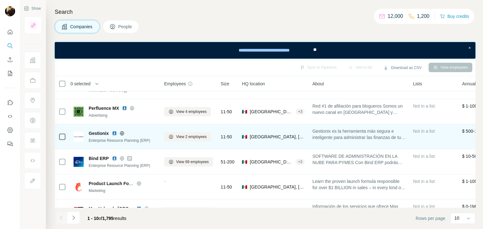
scroll to position [21, 0]
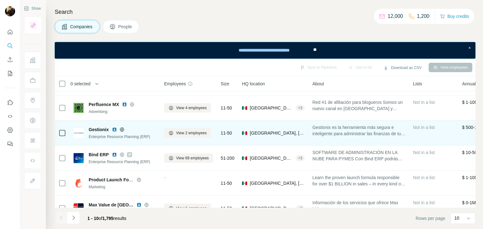
click at [186, 134] on span "View 2 employees" at bounding box center [191, 133] width 30 height 6
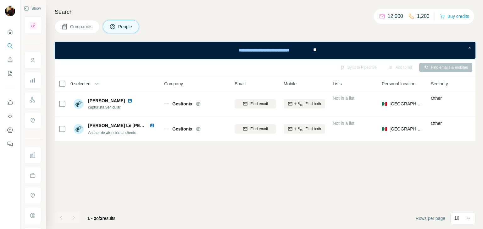
click at [87, 26] on span "Companies" at bounding box center [81, 27] width 23 height 6
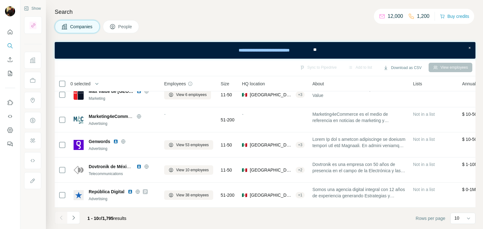
scroll to position [138, 0]
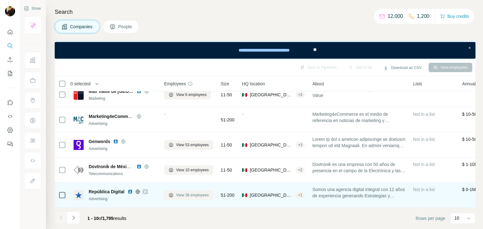
click at [186, 195] on button "View 38 employees" at bounding box center [188, 195] width 49 height 9
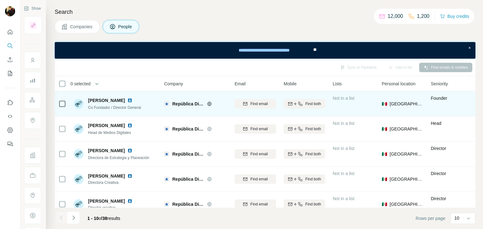
click at [131, 101] on img at bounding box center [129, 100] width 5 height 5
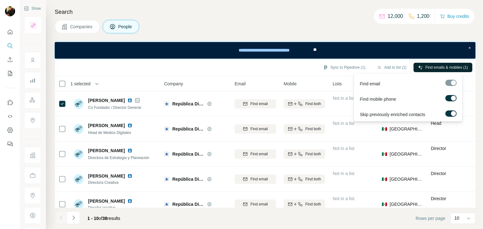
click at [451, 70] on button "Find emails & mobiles (1)" at bounding box center [442, 67] width 59 height 9
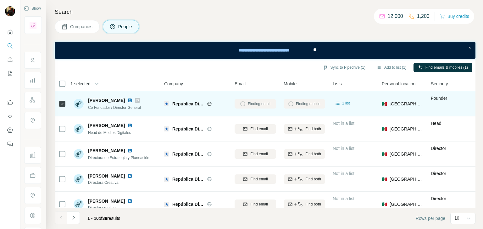
click at [207, 103] on icon at bounding box center [209, 104] width 5 height 5
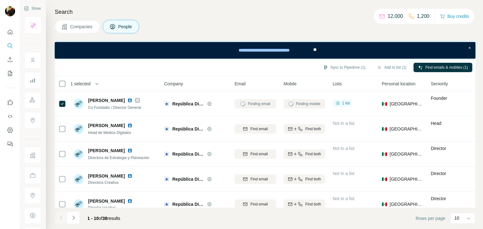
click at [82, 29] on span "Companies" at bounding box center [81, 27] width 23 height 6
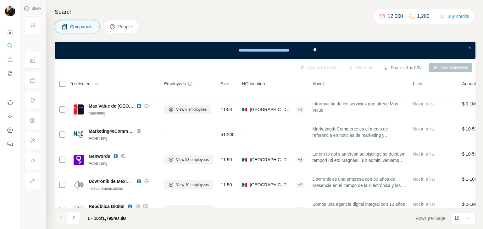
scroll to position [138, 0]
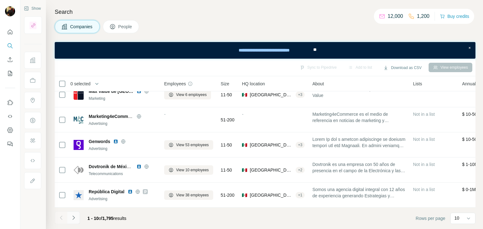
click at [73, 218] on icon "Navigate to next page" at bounding box center [73, 218] width 6 height 6
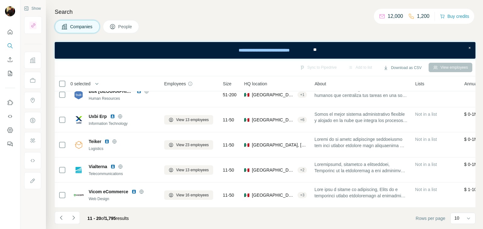
scroll to position [0, 0]
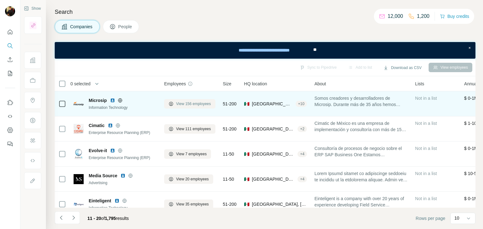
click at [202, 100] on button "View 156 employees" at bounding box center [189, 103] width 51 height 9
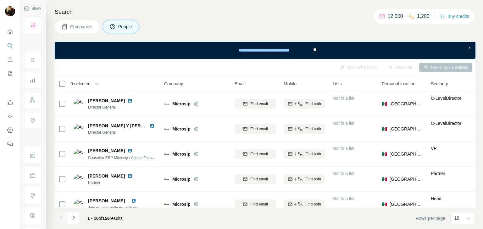
scroll to position [0, 2]
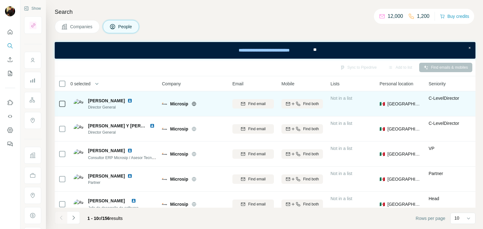
click at [132, 99] on img at bounding box center [129, 100] width 5 height 5
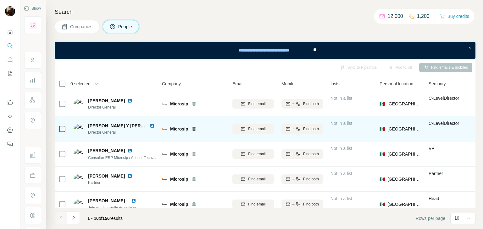
click at [152, 125] on img at bounding box center [152, 126] width 5 height 5
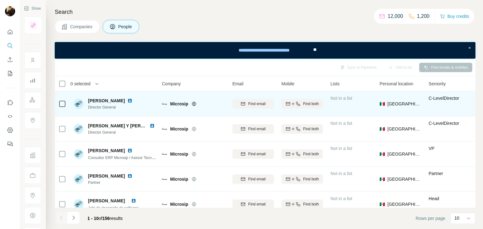
click at [196, 103] on icon at bounding box center [194, 104] width 4 height 4
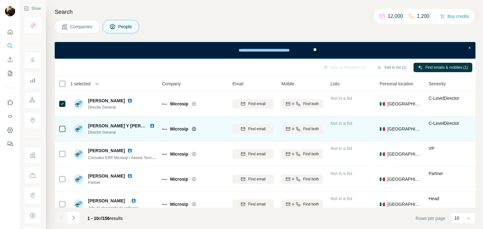
click at [63, 119] on td at bounding box center [62, 129] width 15 height 25
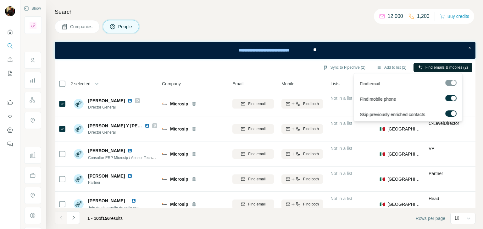
click at [455, 69] on span "Find emails & mobiles (2)" at bounding box center [446, 68] width 42 height 6
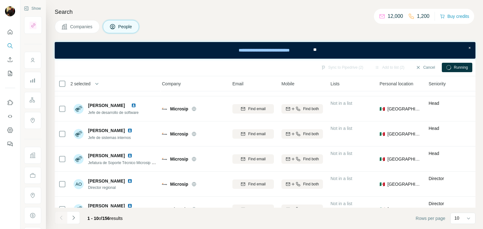
scroll to position [138, 2]
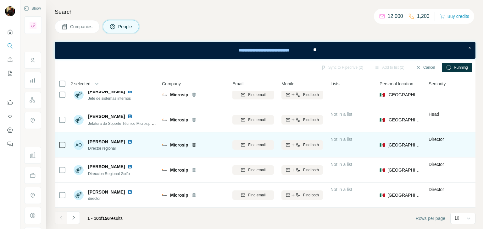
click at [127, 140] on img at bounding box center [129, 142] width 5 height 5
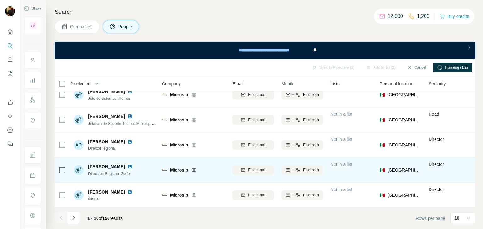
click at [132, 164] on img at bounding box center [129, 166] width 5 height 5
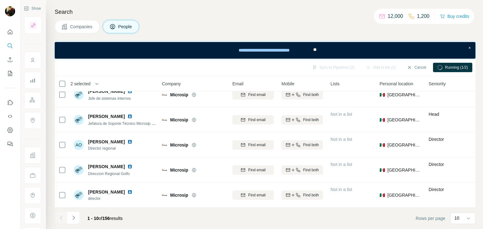
click at [85, 28] on span "Companies" at bounding box center [81, 27] width 23 height 6
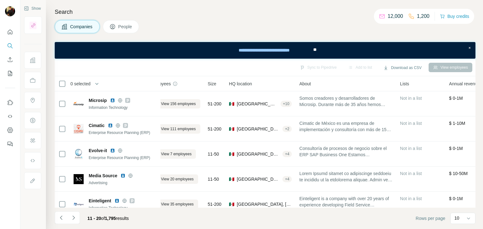
scroll to position [0, 19]
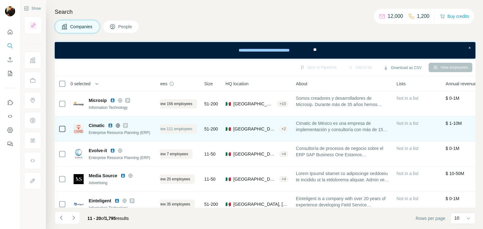
click at [169, 129] on span "View 111 employees" at bounding box center [174, 129] width 35 height 6
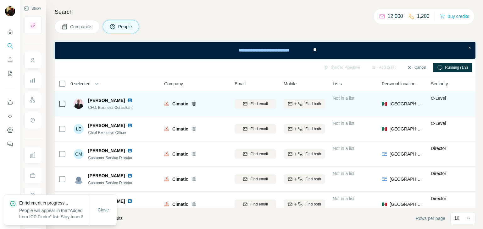
click at [127, 100] on img at bounding box center [129, 100] width 5 height 5
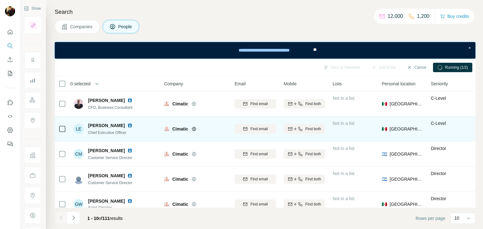
click at [127, 125] on img at bounding box center [129, 125] width 5 height 5
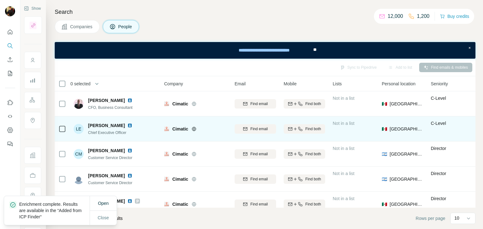
click at [194, 130] on icon at bounding box center [194, 129] width 2 height 4
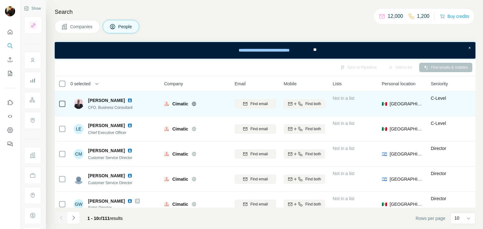
click at [65, 106] on icon at bounding box center [62, 104] width 8 height 8
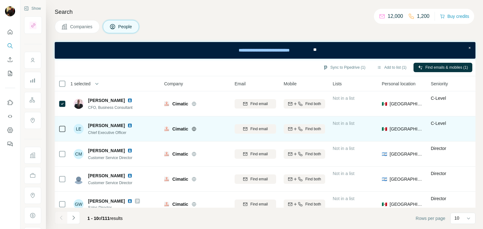
click at [62, 132] on icon at bounding box center [62, 129] width 8 height 8
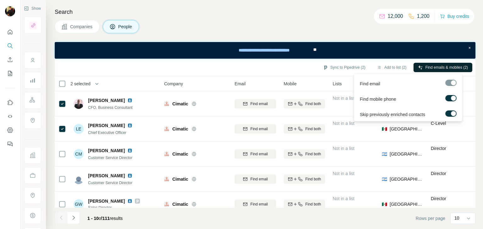
click at [431, 65] on span "Find emails & mobiles (2)" at bounding box center [446, 68] width 42 height 6
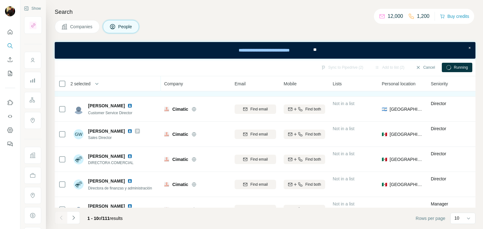
scroll to position [70, 0]
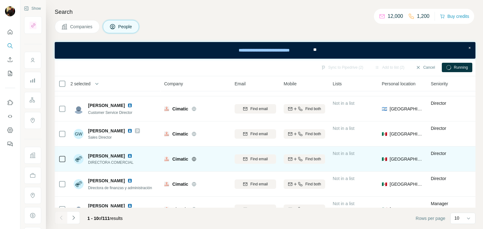
click at [127, 157] on img at bounding box center [129, 156] width 5 height 5
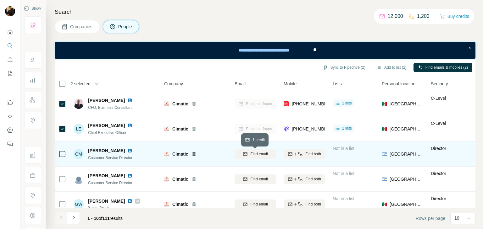
scroll to position [53, 0]
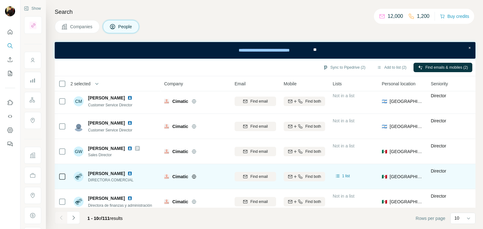
click at [58, 176] on td at bounding box center [62, 176] width 15 height 25
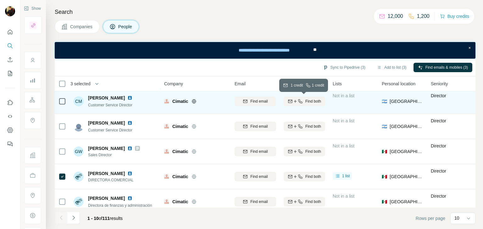
scroll to position [0, 0]
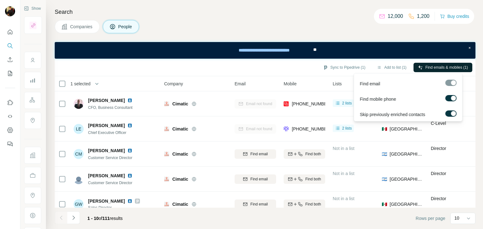
click at [428, 67] on span "Find emails & mobiles (1)" at bounding box center [446, 68] width 42 height 6
